Goal: Task Accomplishment & Management: Complete application form

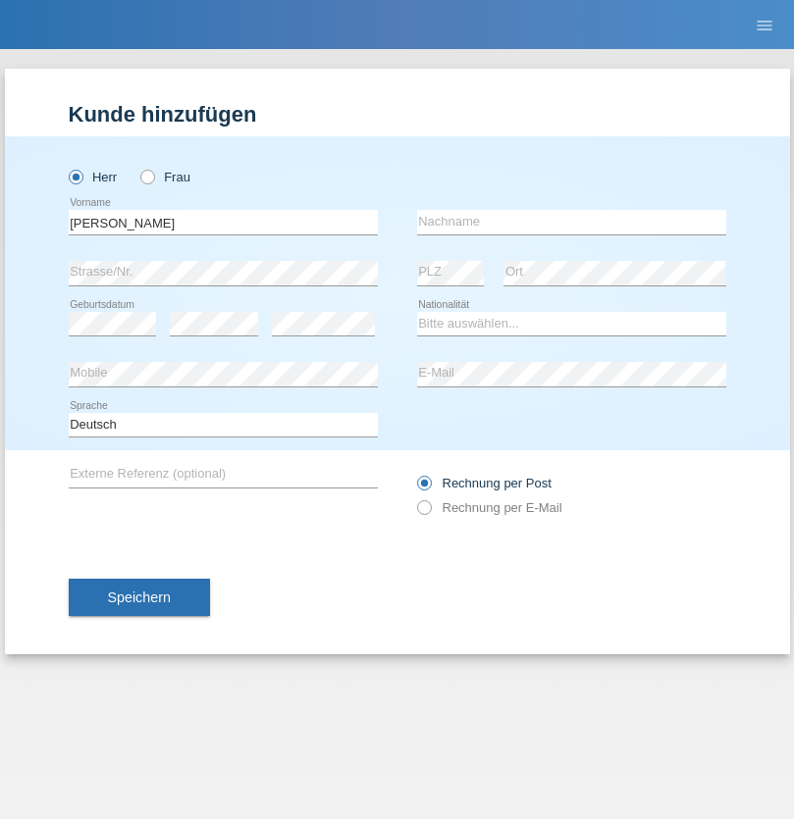
type input "Caicedo Medina"
click at [571, 222] on input "text" at bounding box center [571, 222] width 309 height 25
type input "Marlon"
select select "ES"
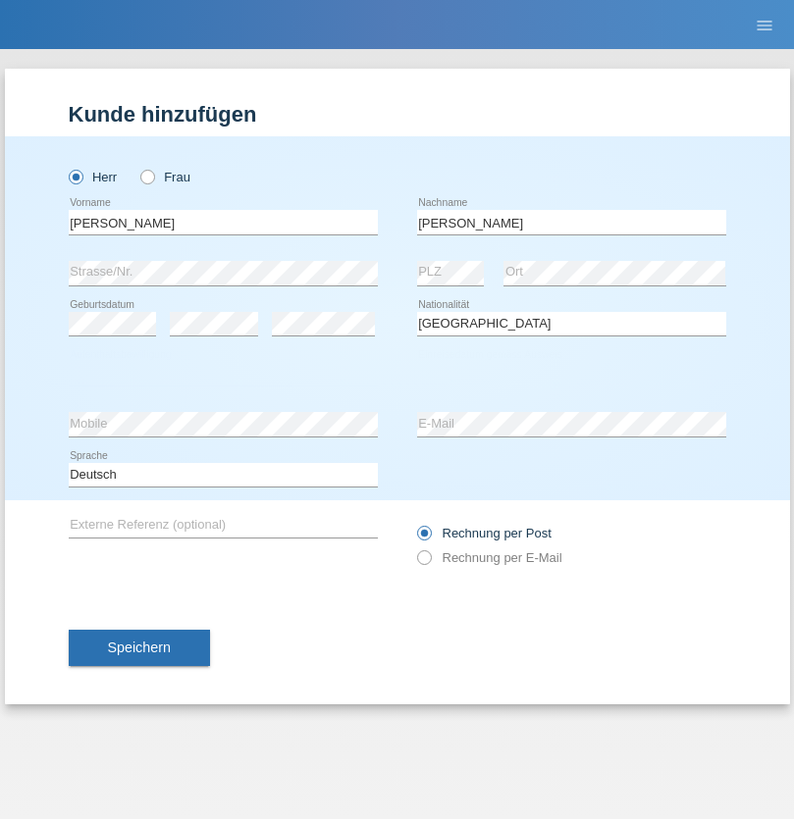
select select "C"
select select "25"
select select "03"
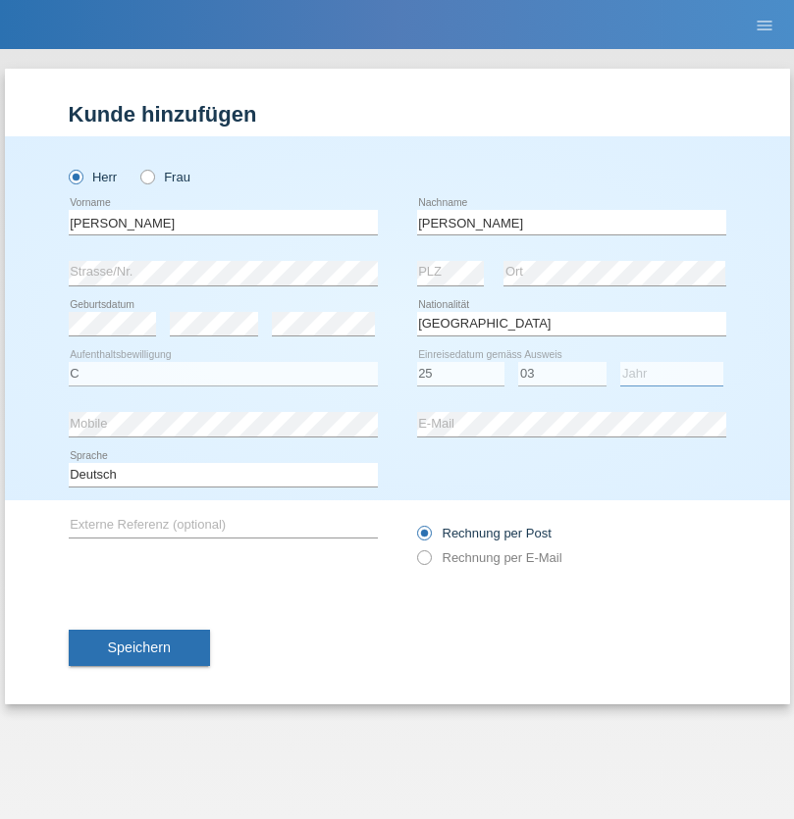
select select "2021"
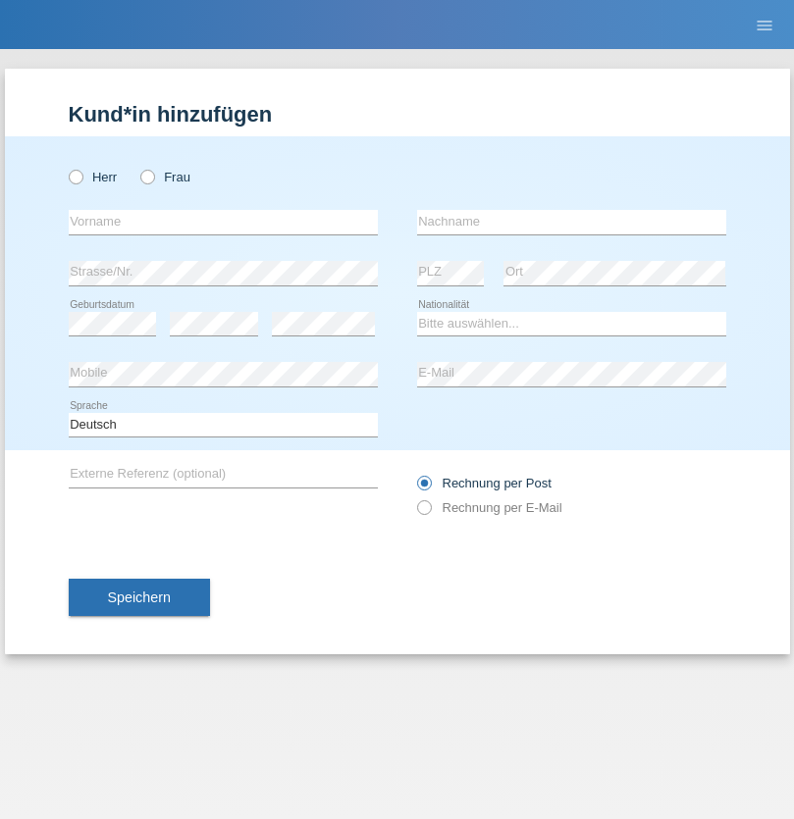
radio input "true"
click at [223, 222] on input "text" at bounding box center [223, 222] width 309 height 25
type input "firat"
click at [571, 222] on input "text" at bounding box center [571, 222] width 309 height 25
type input "kara"
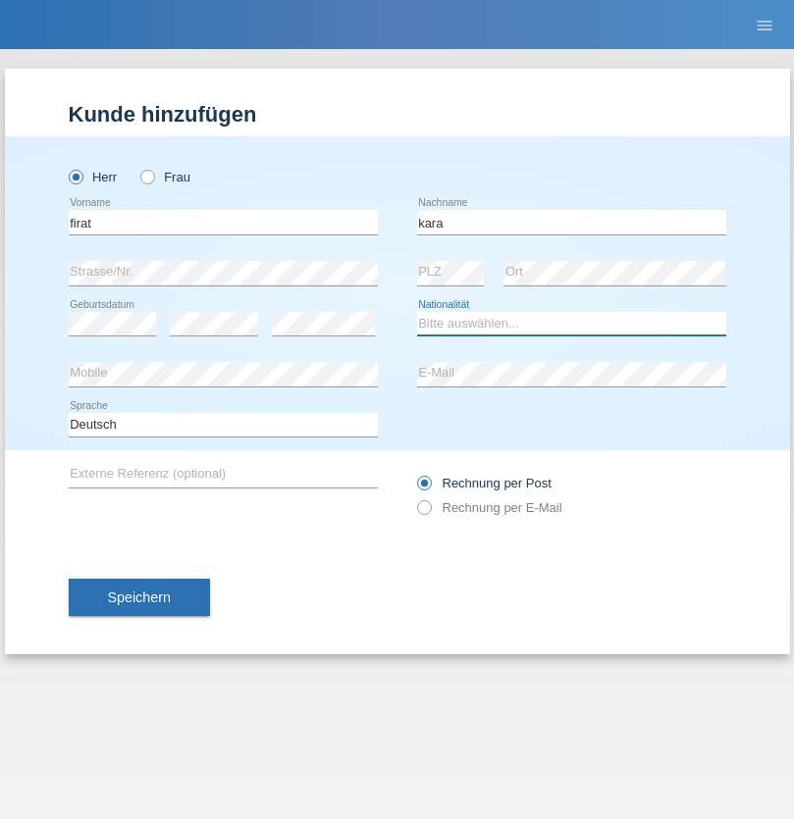
select select "CH"
